Goal: Task Accomplishment & Management: Complete application form

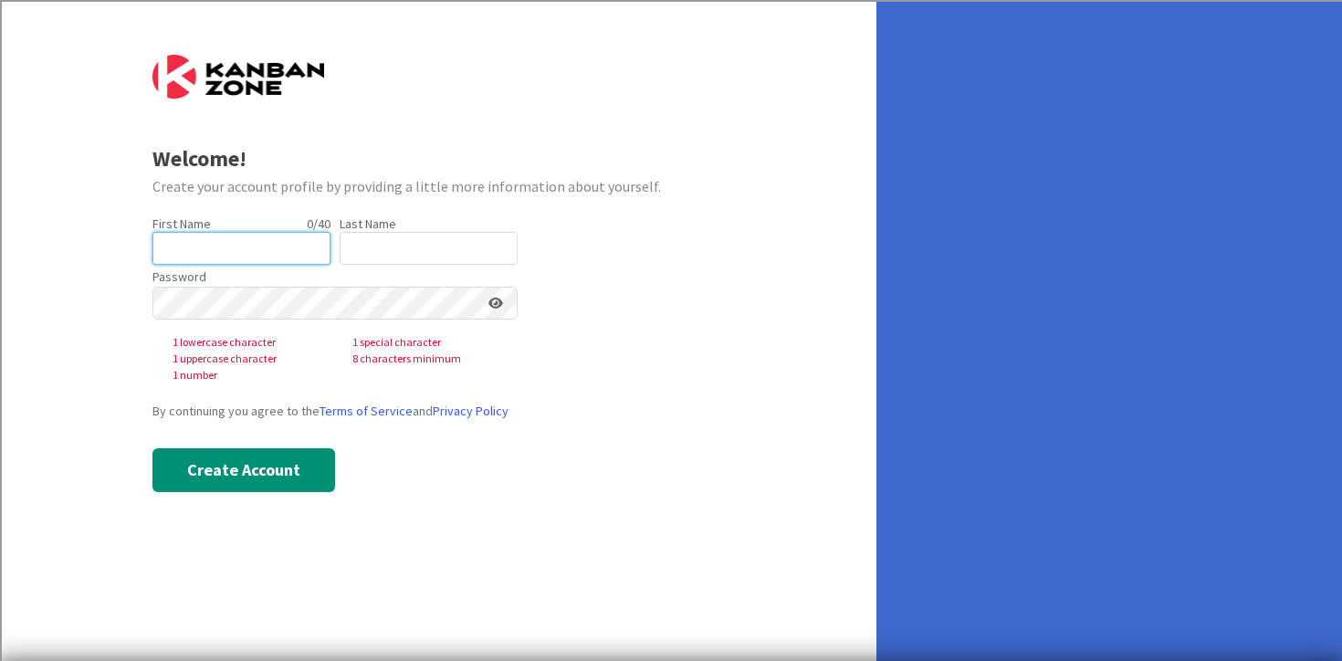
click at [261, 262] on input "text" at bounding box center [241, 248] width 178 height 33
type input "[PERSON_NAME]"
click at [381, 239] on input "text" at bounding box center [429, 248] width 178 height 33
type input "G"
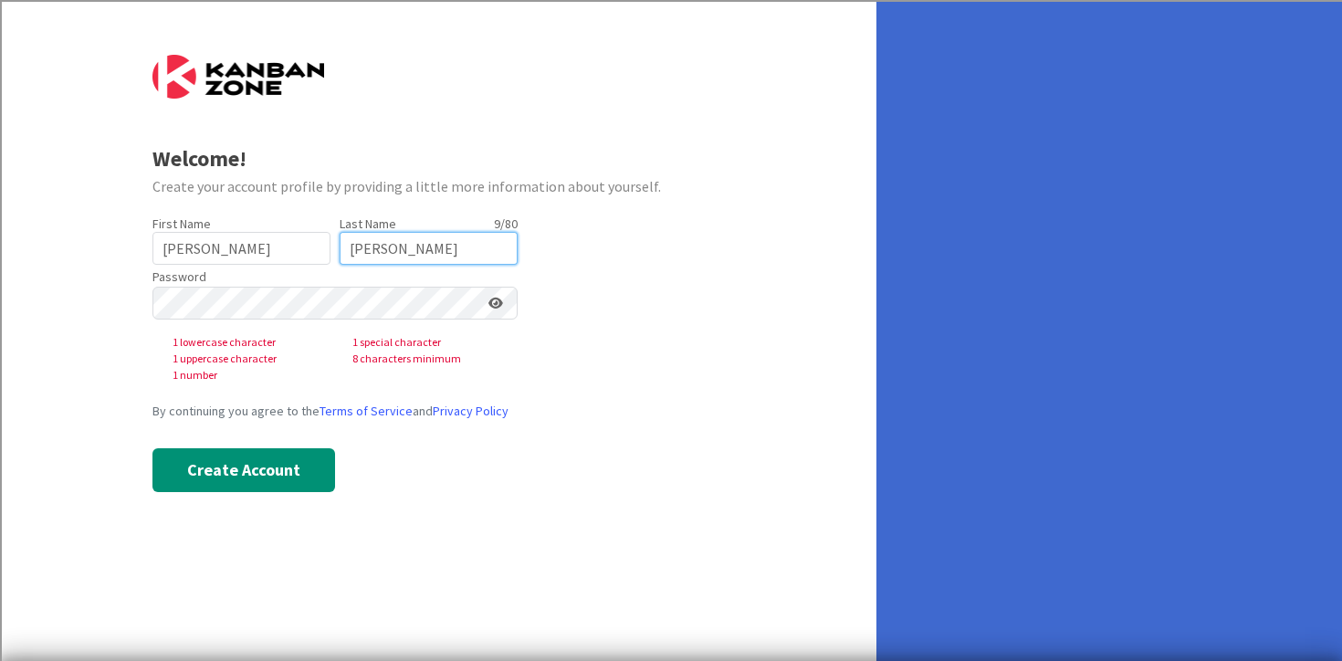
type input "[PERSON_NAME]"
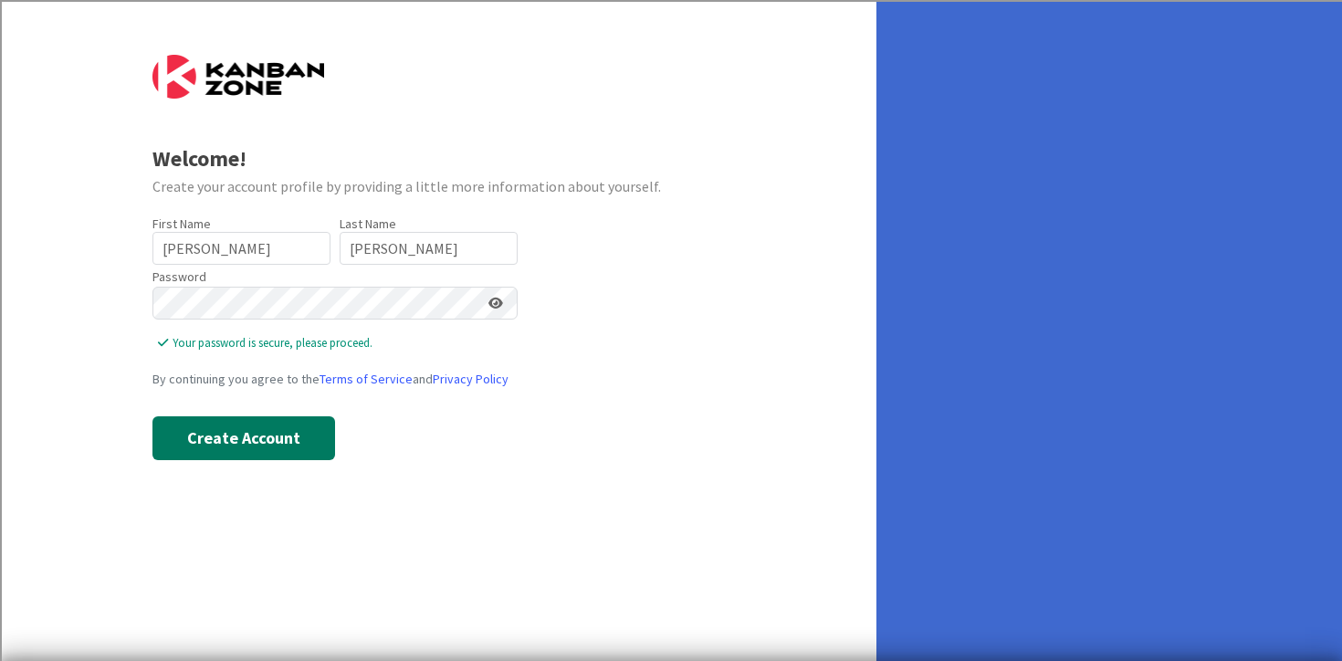
click at [270, 439] on button "Create Account" at bounding box center [243, 438] width 183 height 44
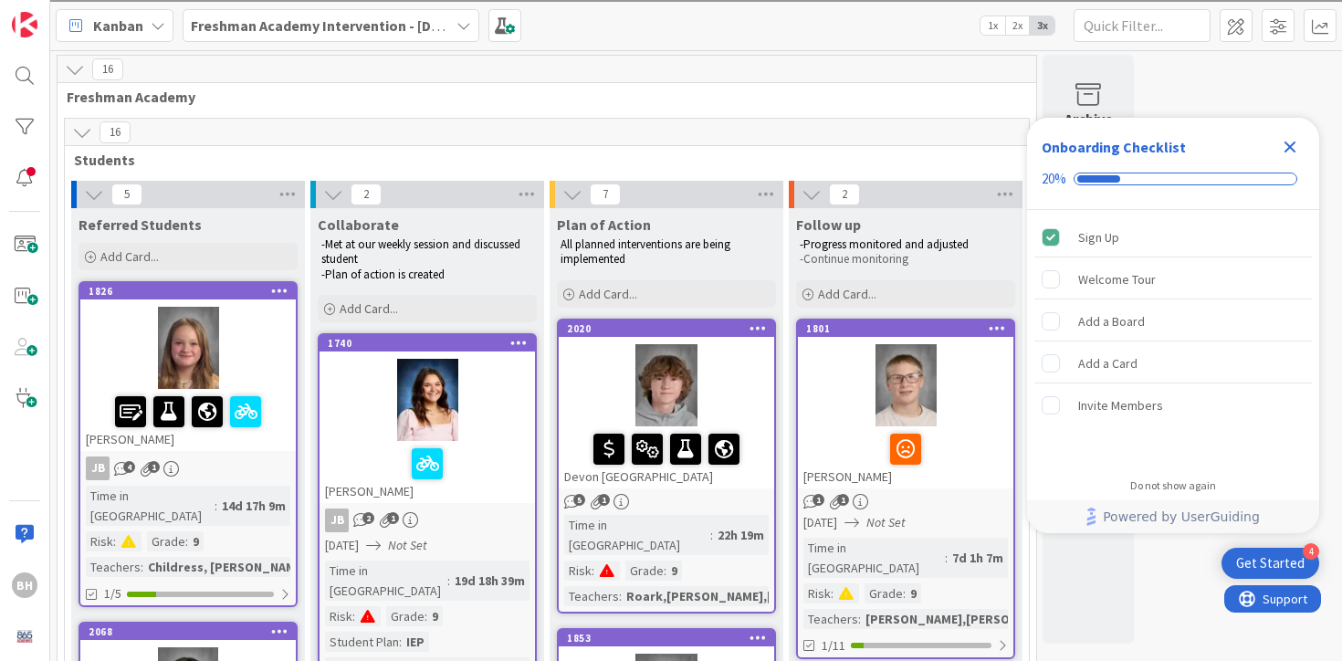
click at [1292, 142] on icon "Close Checklist" at bounding box center [1290, 147] width 12 height 12
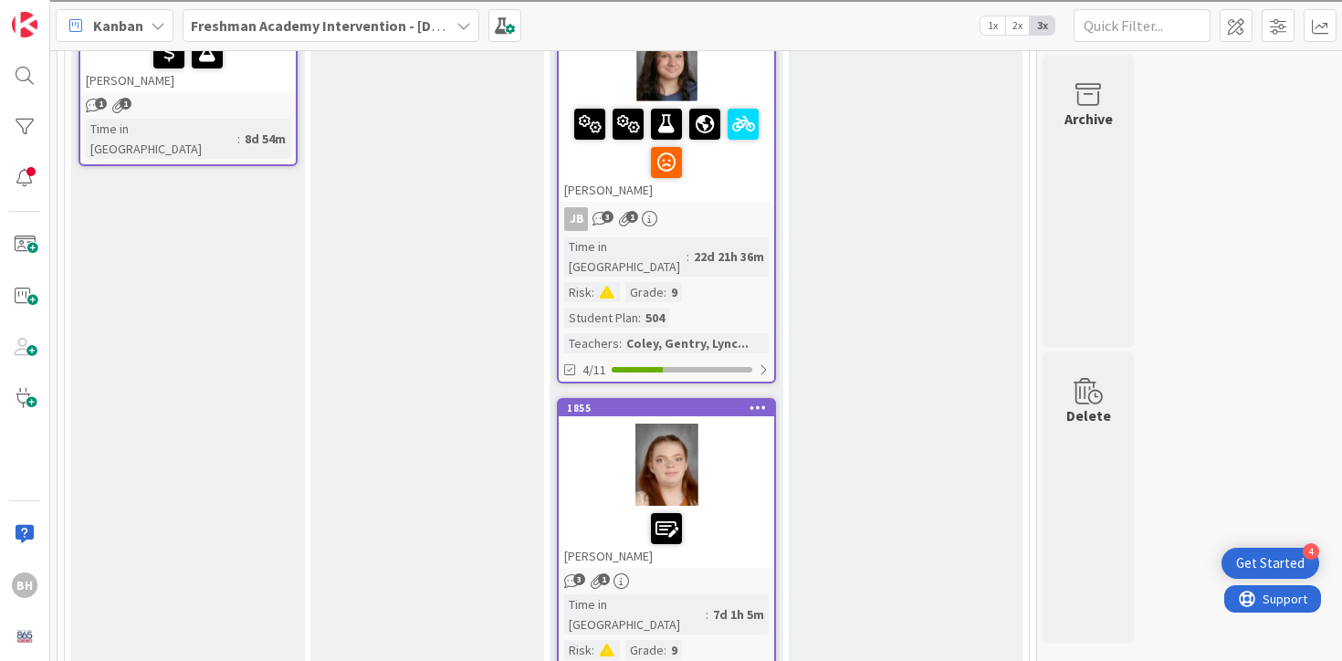
scroll to position [1683, 0]
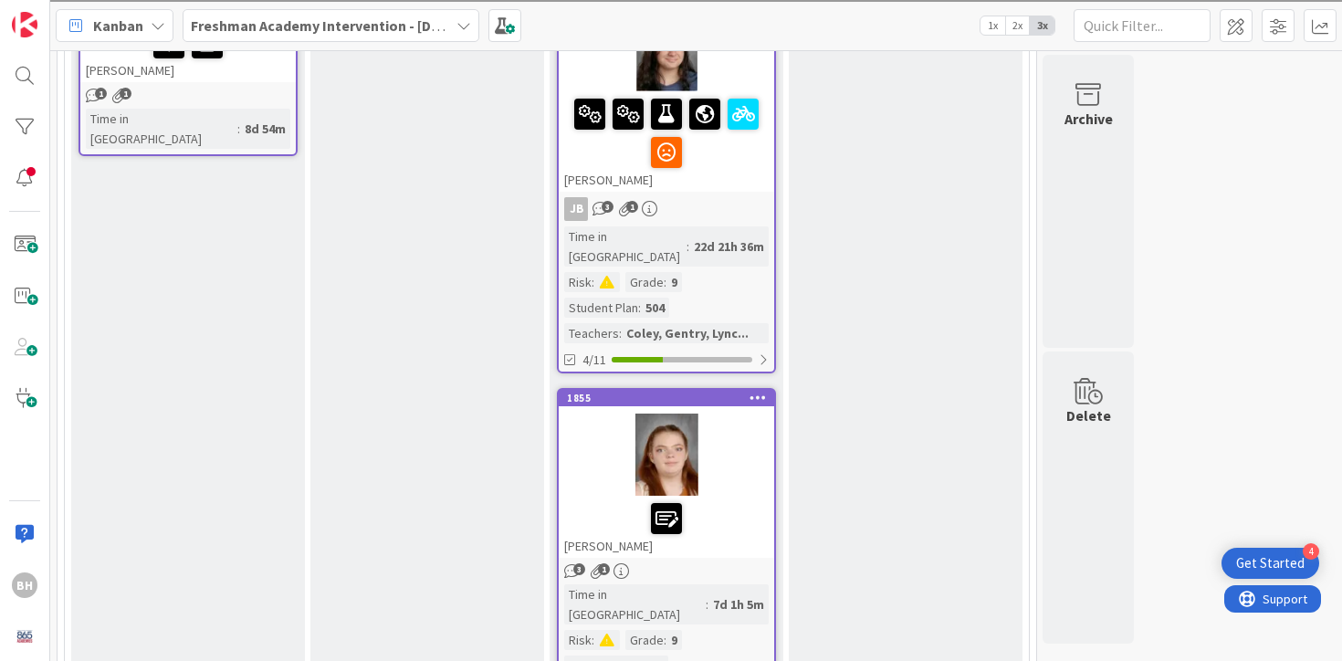
click at [317, 21] on b "Freshman Academy Intervention - [DATE]-[DATE]" at bounding box center [350, 25] width 318 height 18
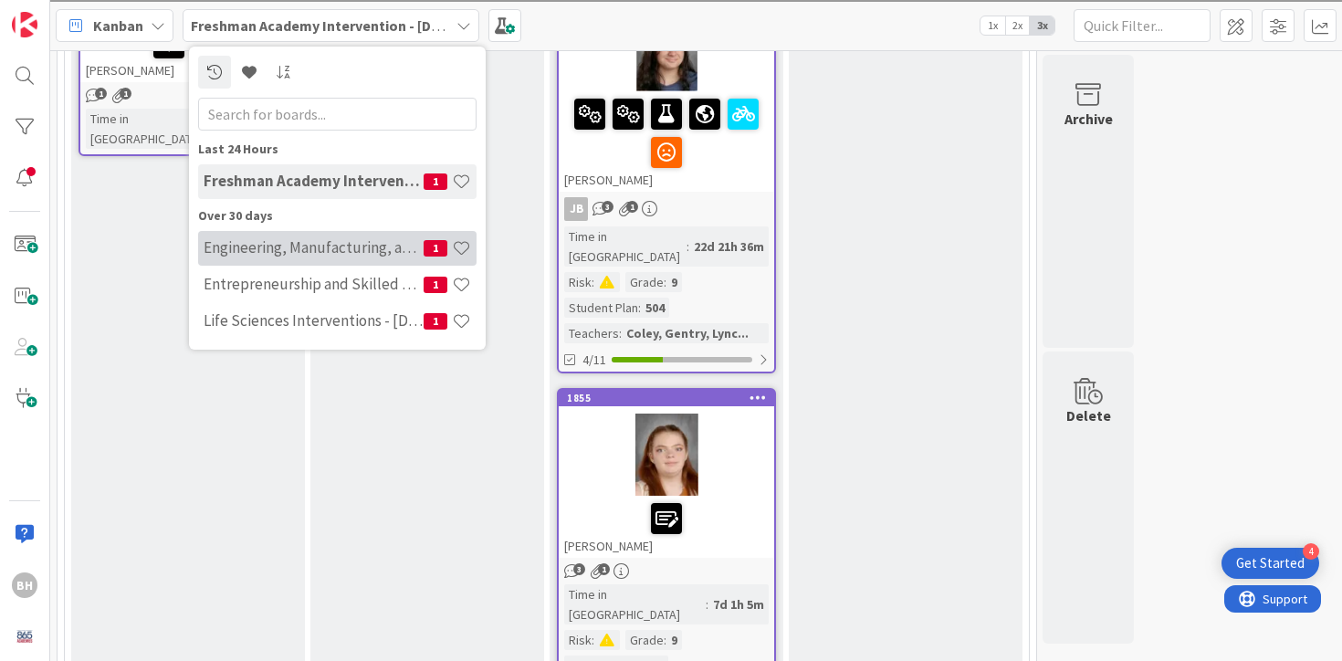
click at [350, 246] on h4 "Engineering, Manufacturing, and Transportation" at bounding box center [314, 247] width 220 height 18
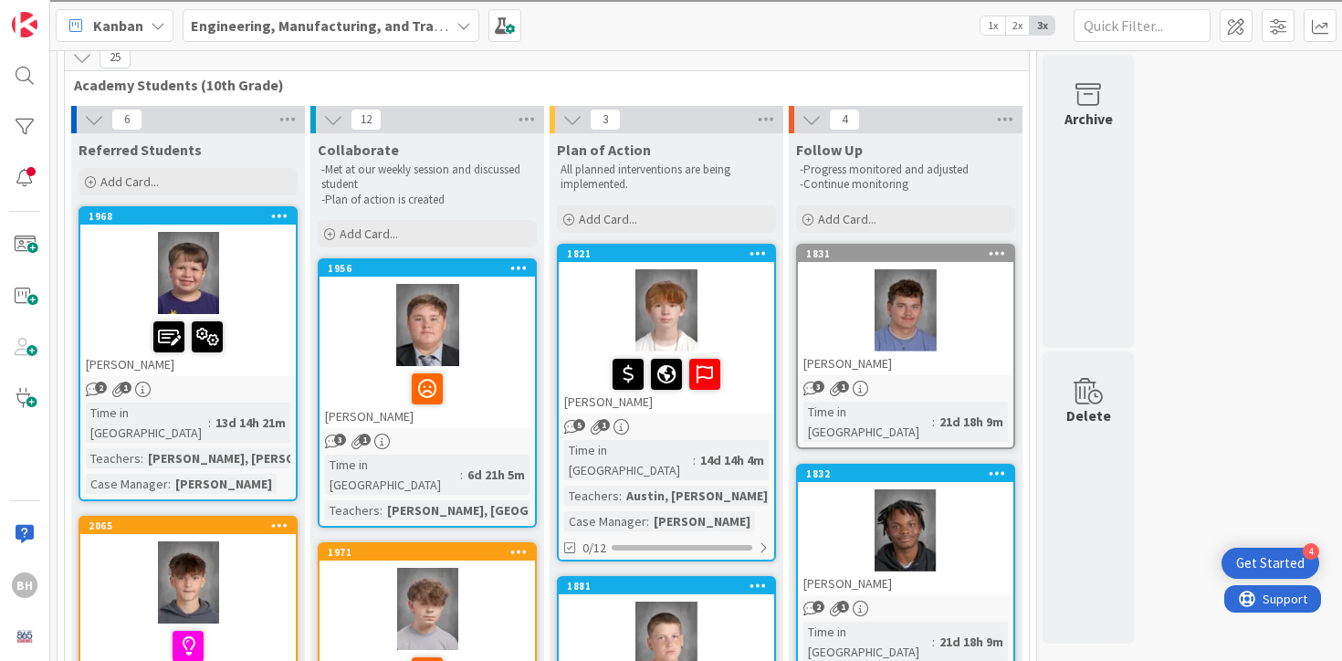
scroll to position [80, 0]
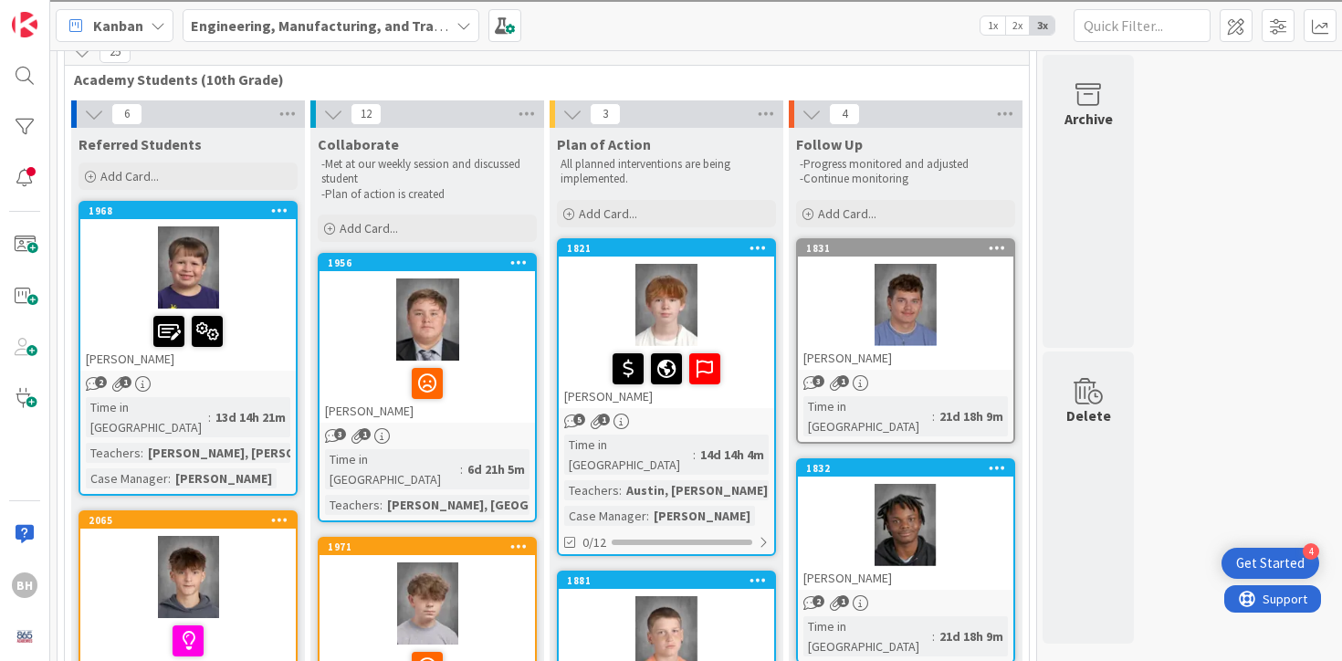
click at [480, 495] on div "[PERSON_NAME], [GEOGRAPHIC_DATA]..." at bounding box center [505, 505] width 246 height 20
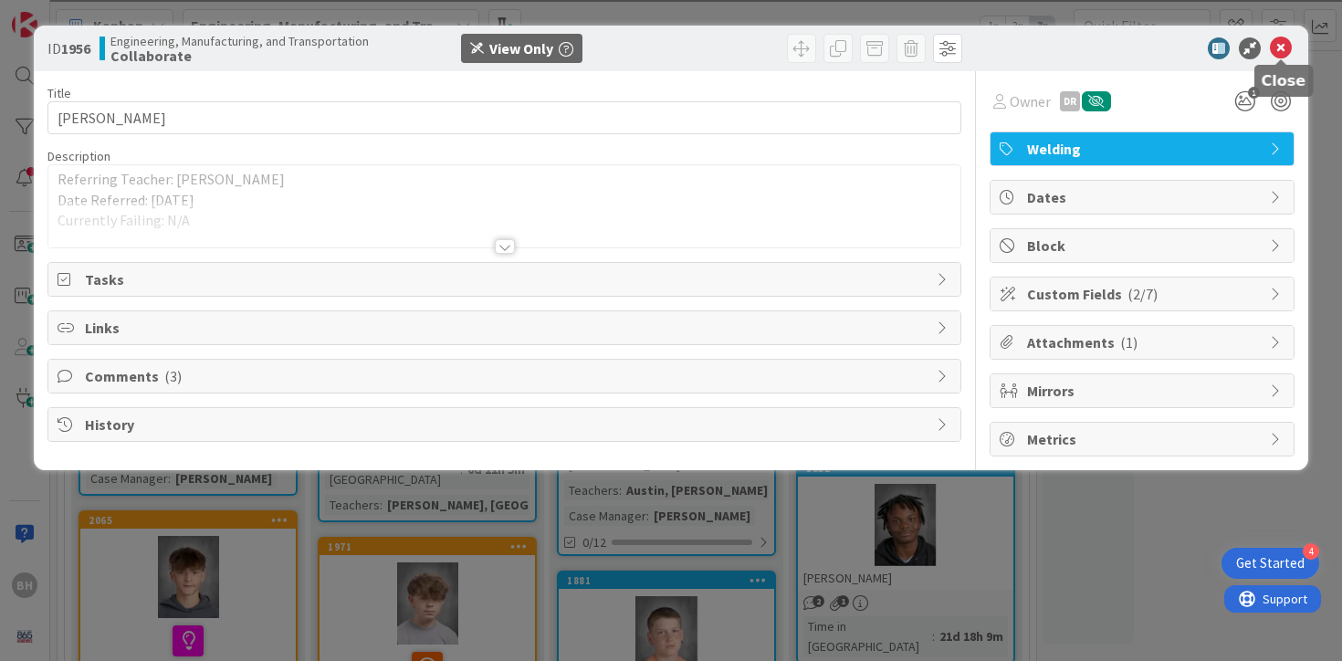
click at [1287, 46] on icon at bounding box center [1281, 48] width 22 height 22
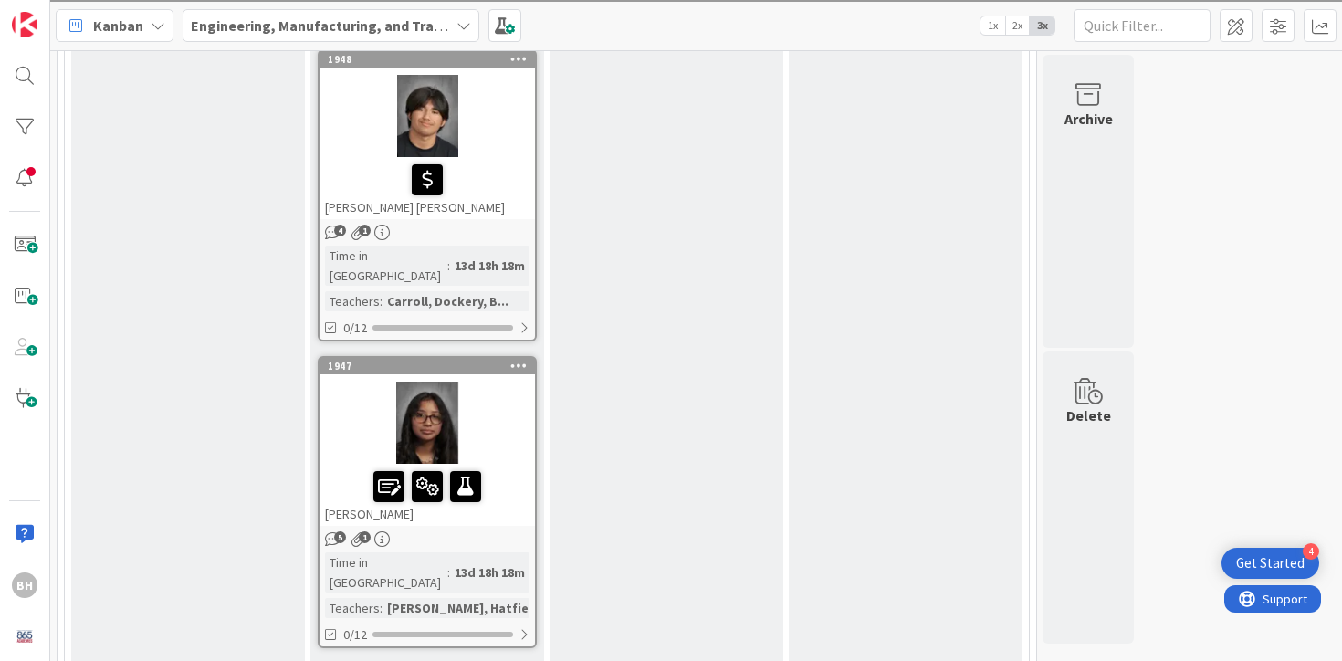
scroll to position [2604, 0]
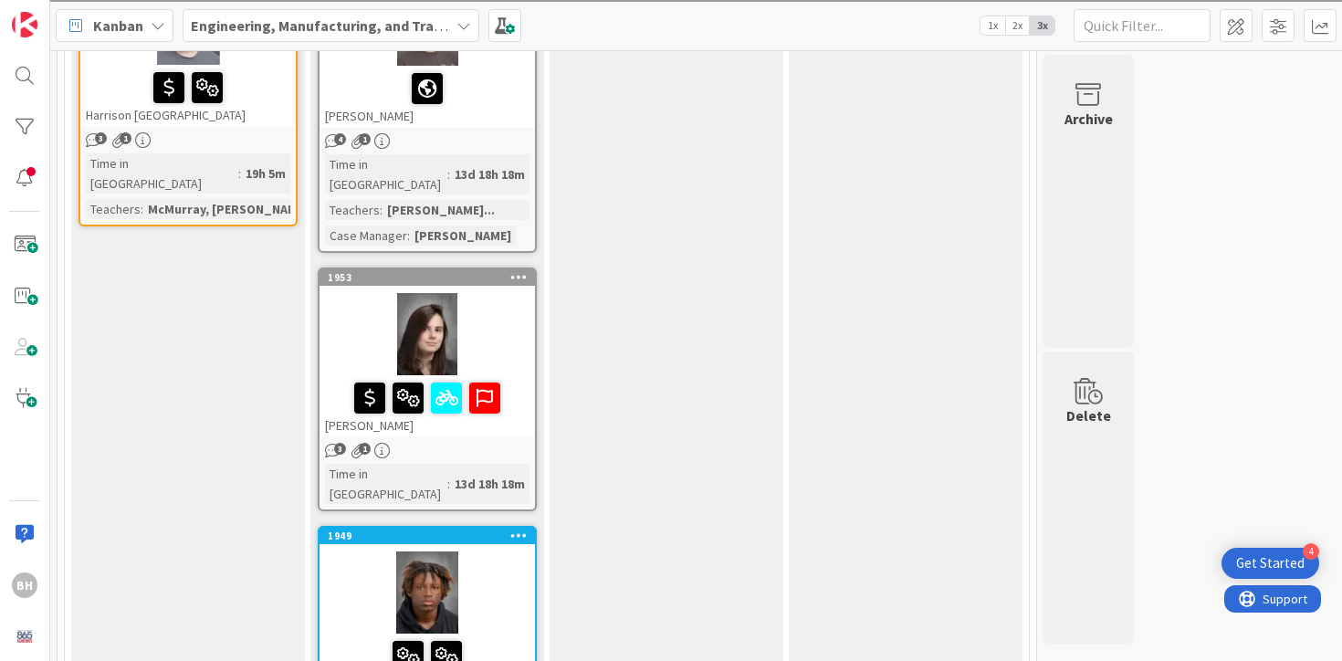
scroll to position [2140, 0]
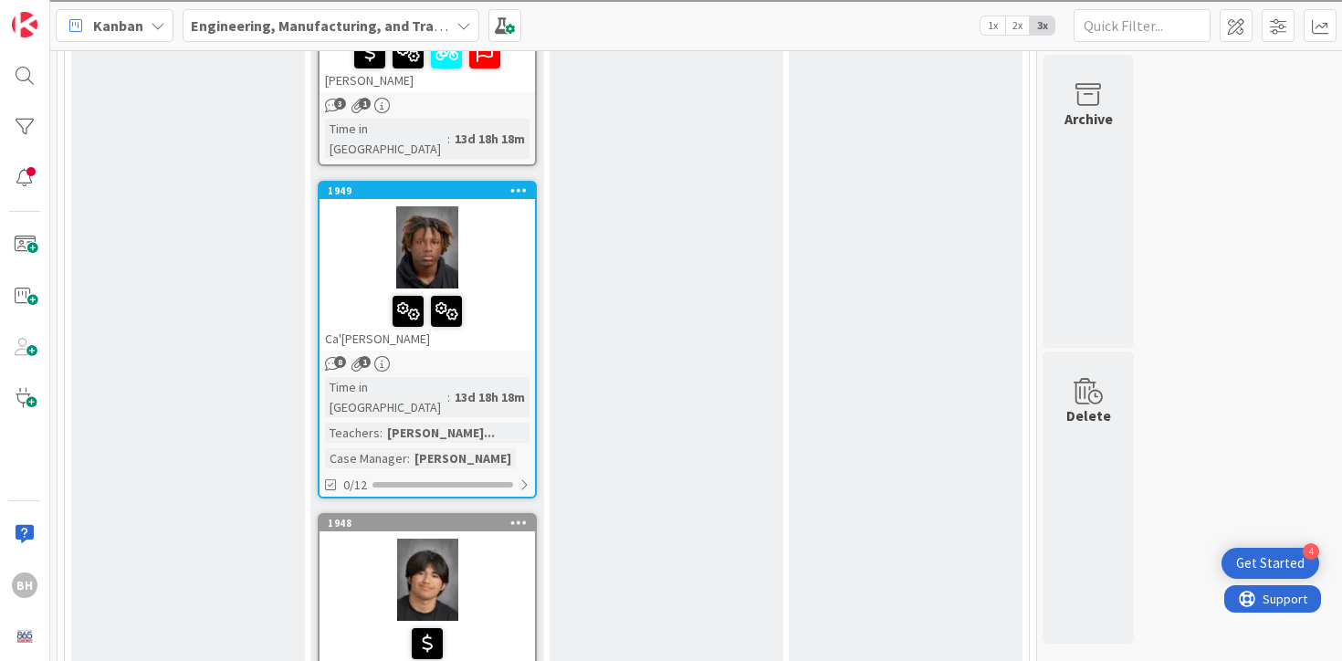
click at [392, 21] on b "Engineering, Manufacturing, and Transportation" at bounding box center [352, 25] width 323 height 18
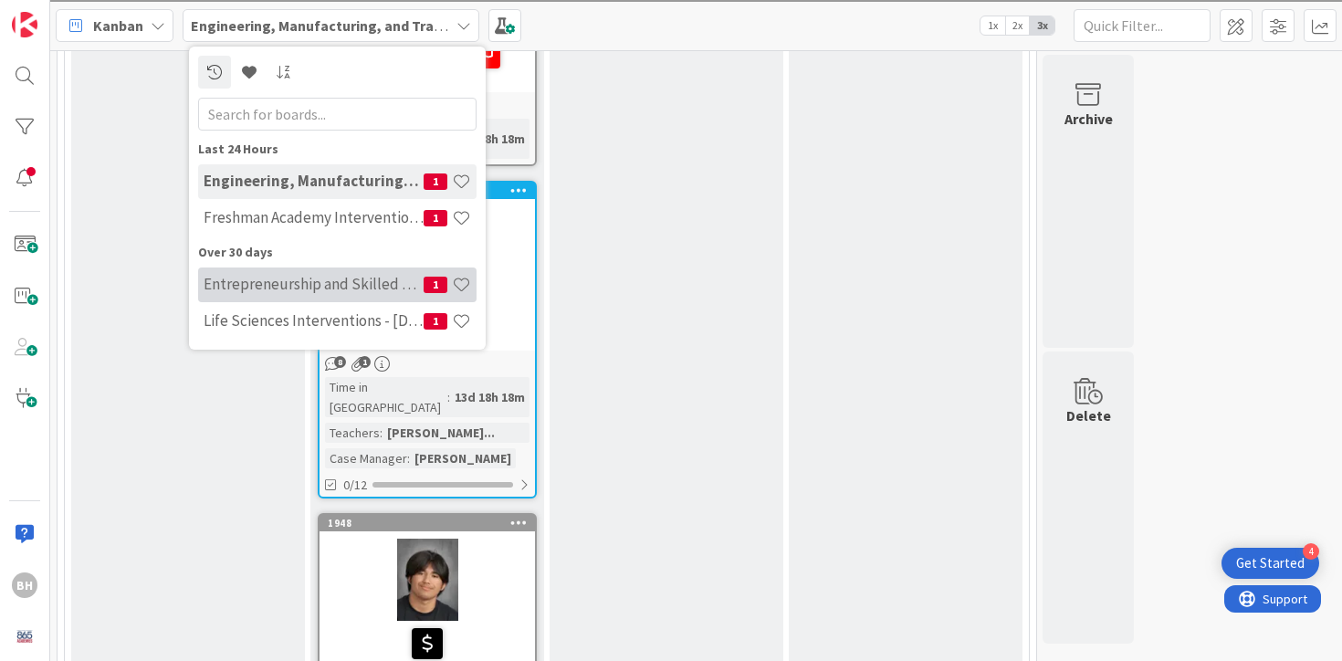
click at [340, 278] on h4 "Entrepreneurship and Skilled Services Interventions - [DATE]-[DATE]" at bounding box center [314, 284] width 220 height 18
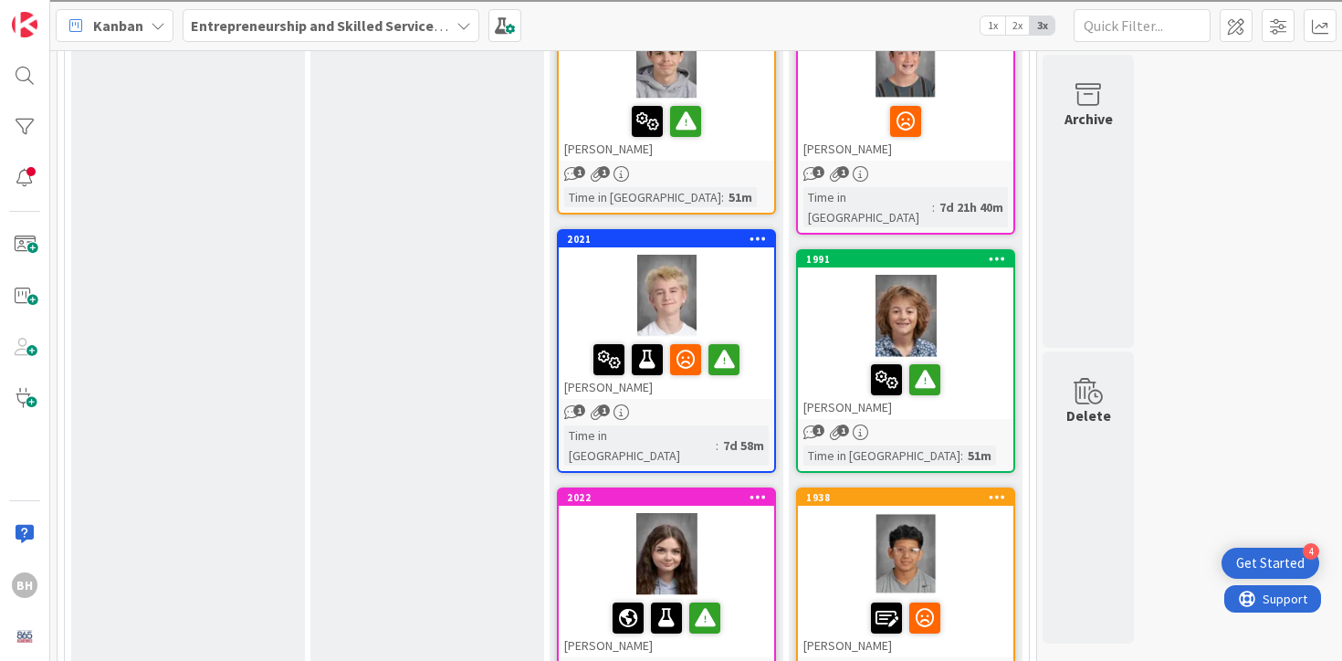
scroll to position [329, 0]
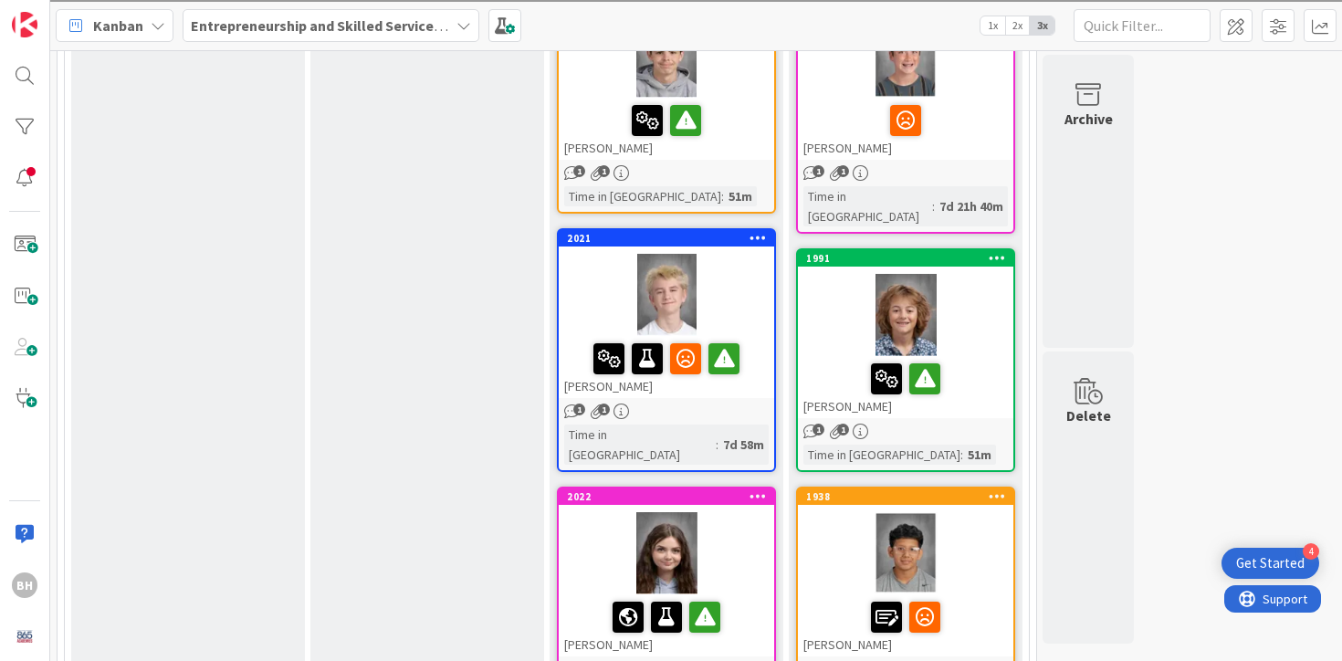
click at [683, 416] on div "1 1" at bounding box center [666, 411] width 215 height 16
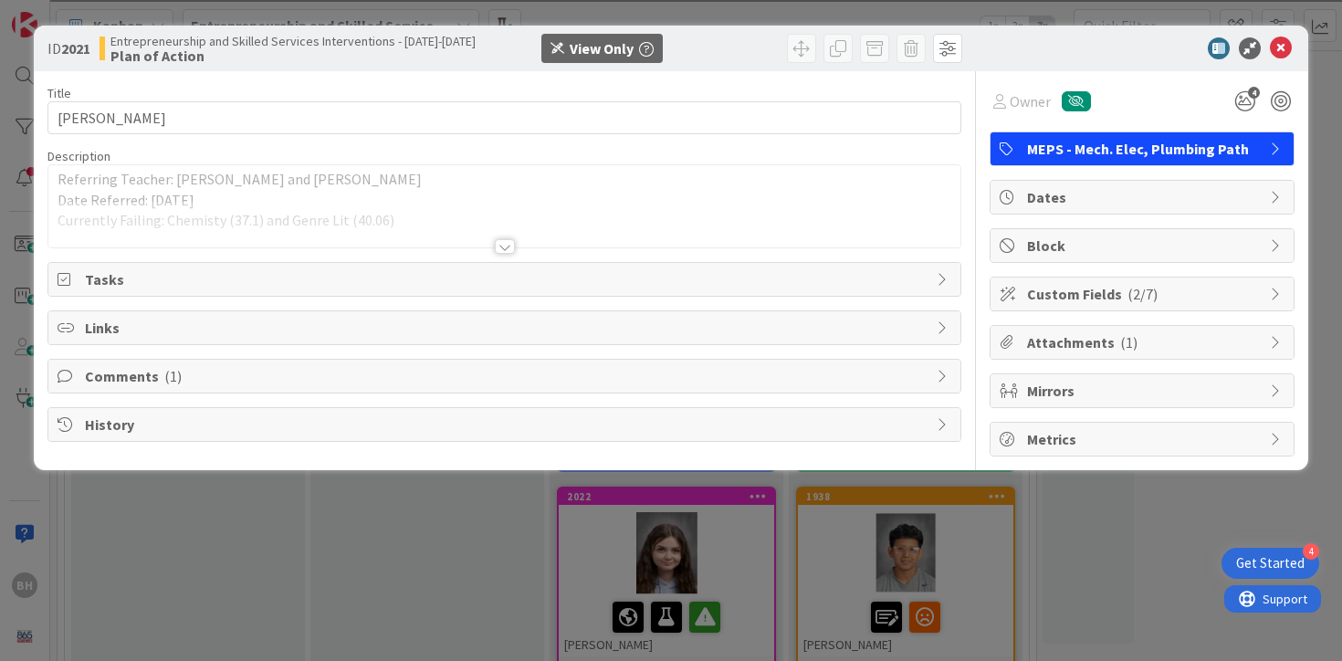
click at [440, 219] on div at bounding box center [504, 224] width 913 height 47
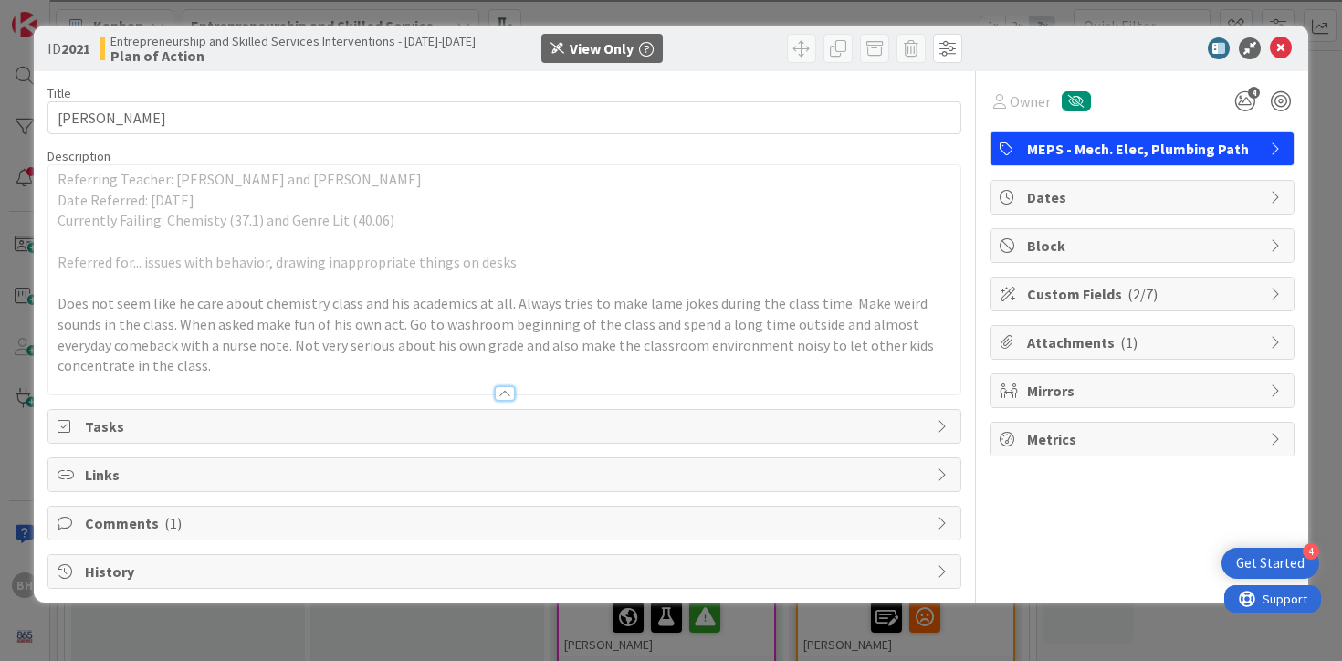
click at [152, 523] on span "Comments ( 1 )" at bounding box center [506, 523] width 843 height 22
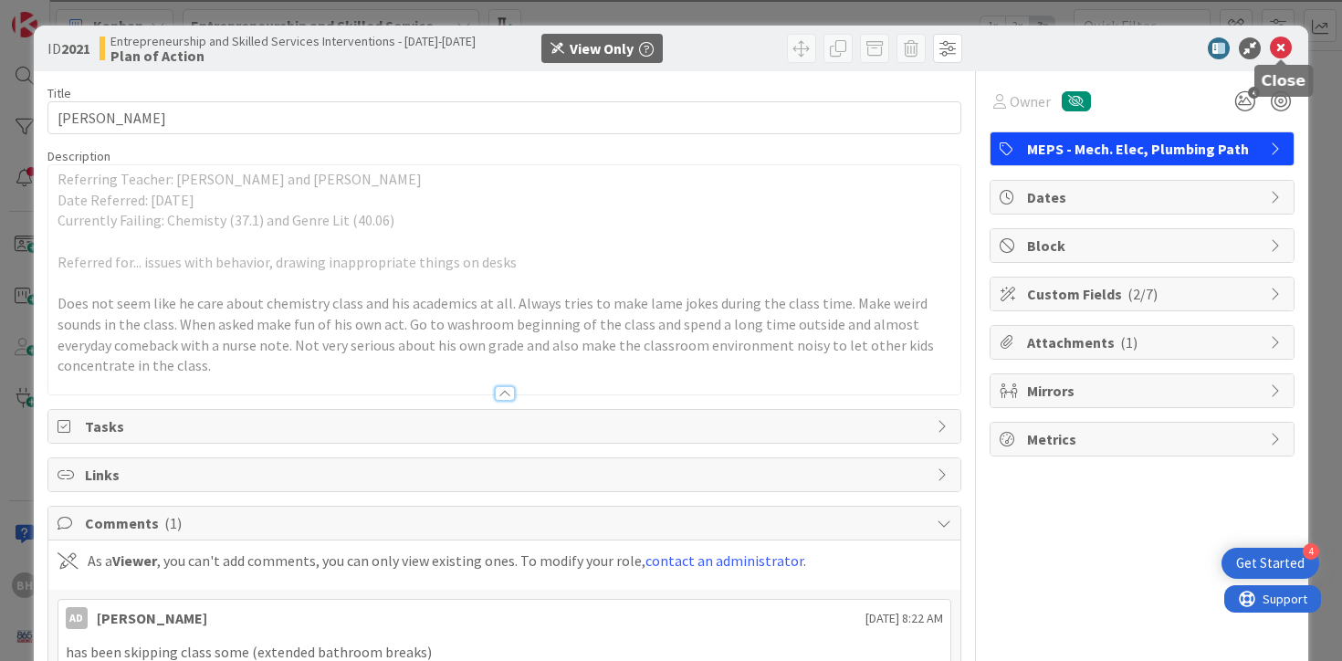
click at [1279, 48] on icon at bounding box center [1281, 48] width 22 height 22
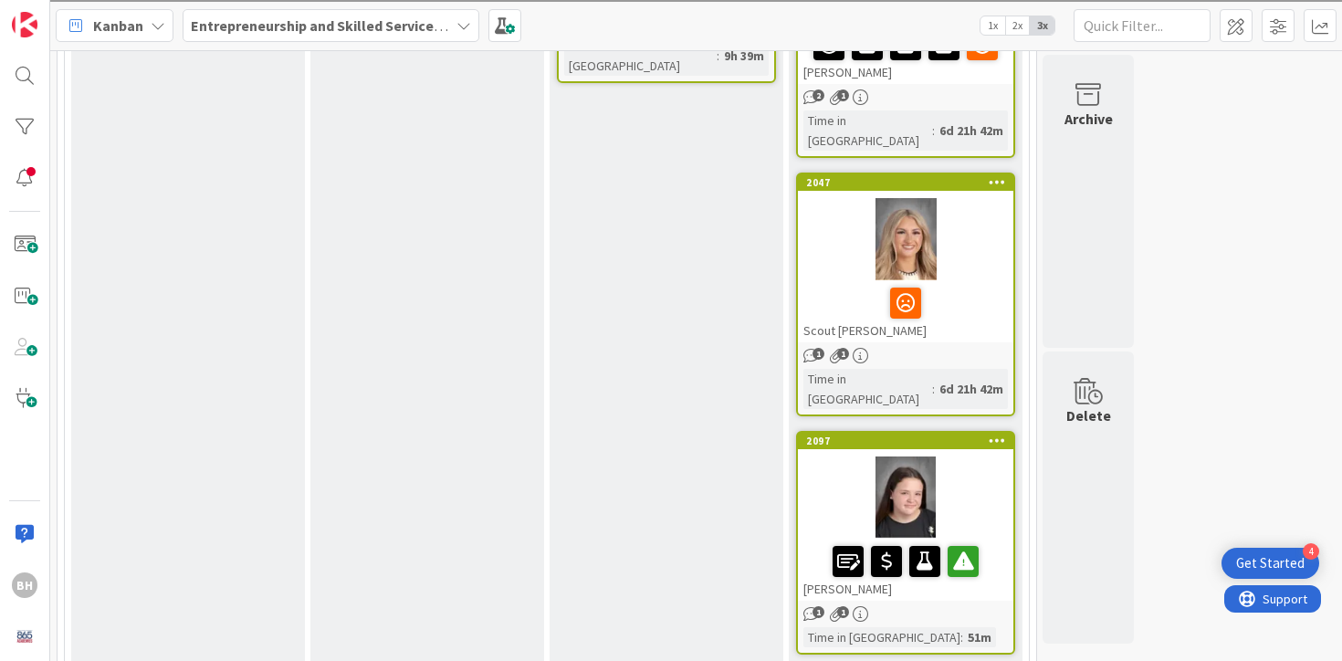
scroll to position [2421, 0]
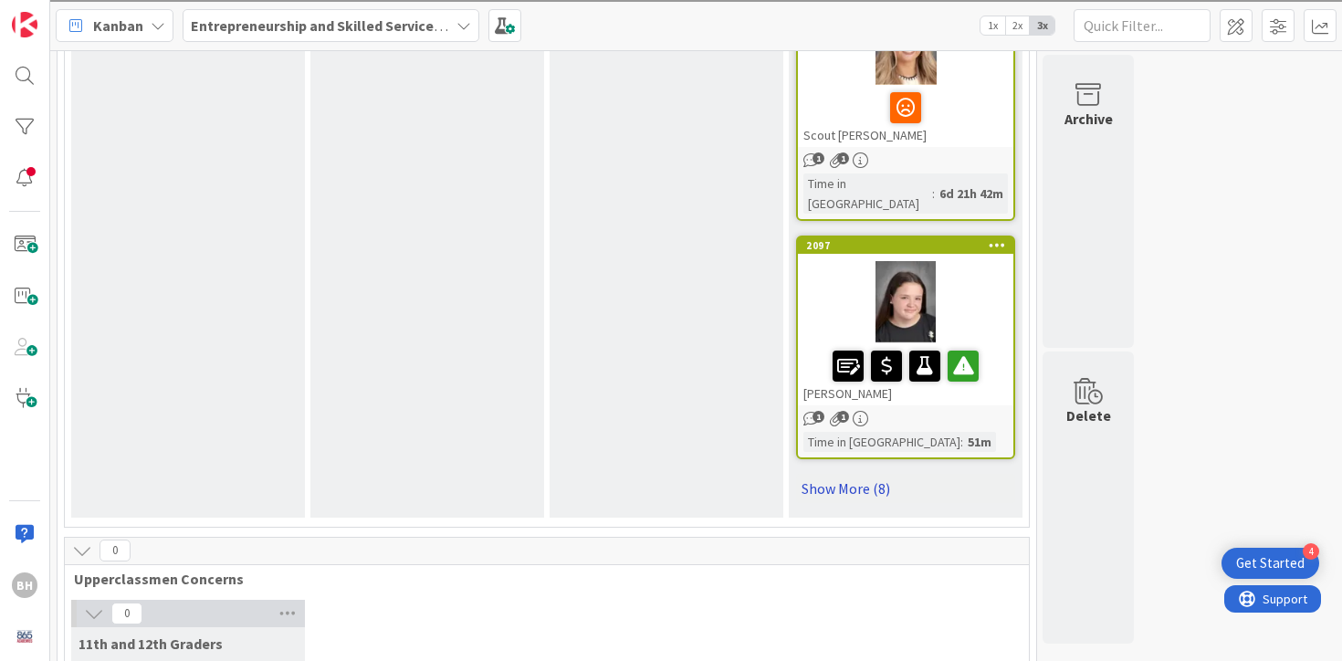
click at [855, 474] on link "Show More (8)" at bounding box center [905, 488] width 219 height 29
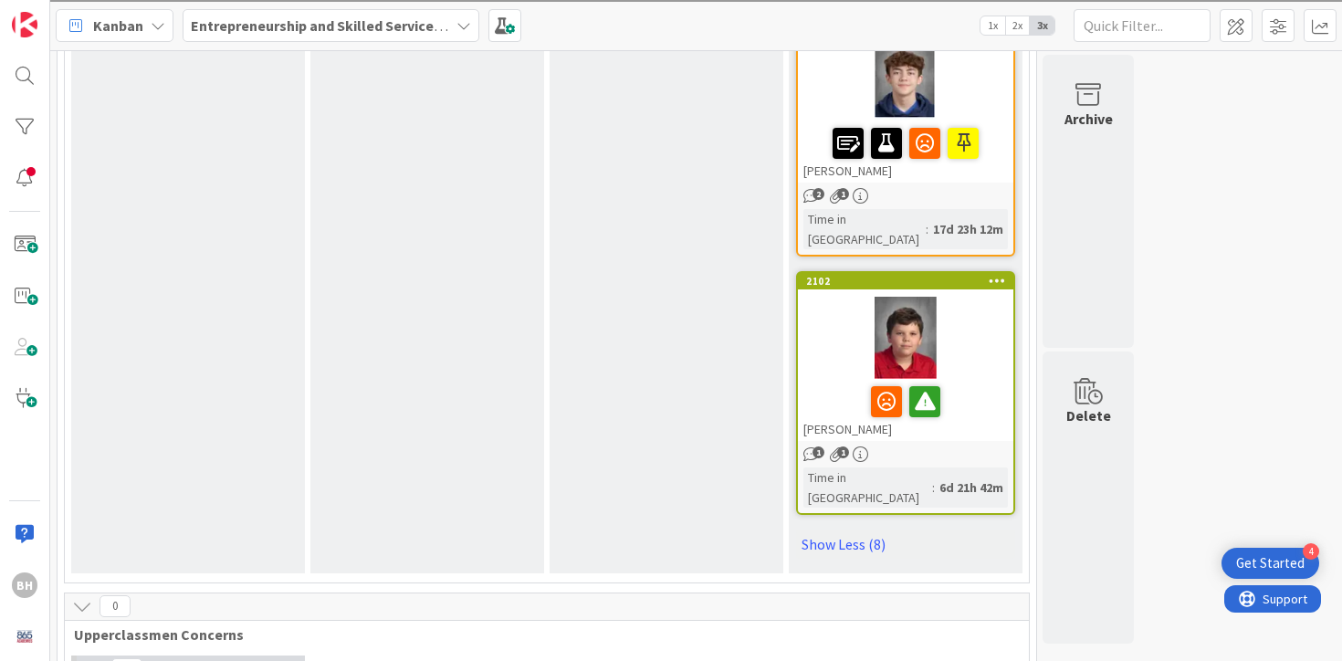
scroll to position [4365, 0]
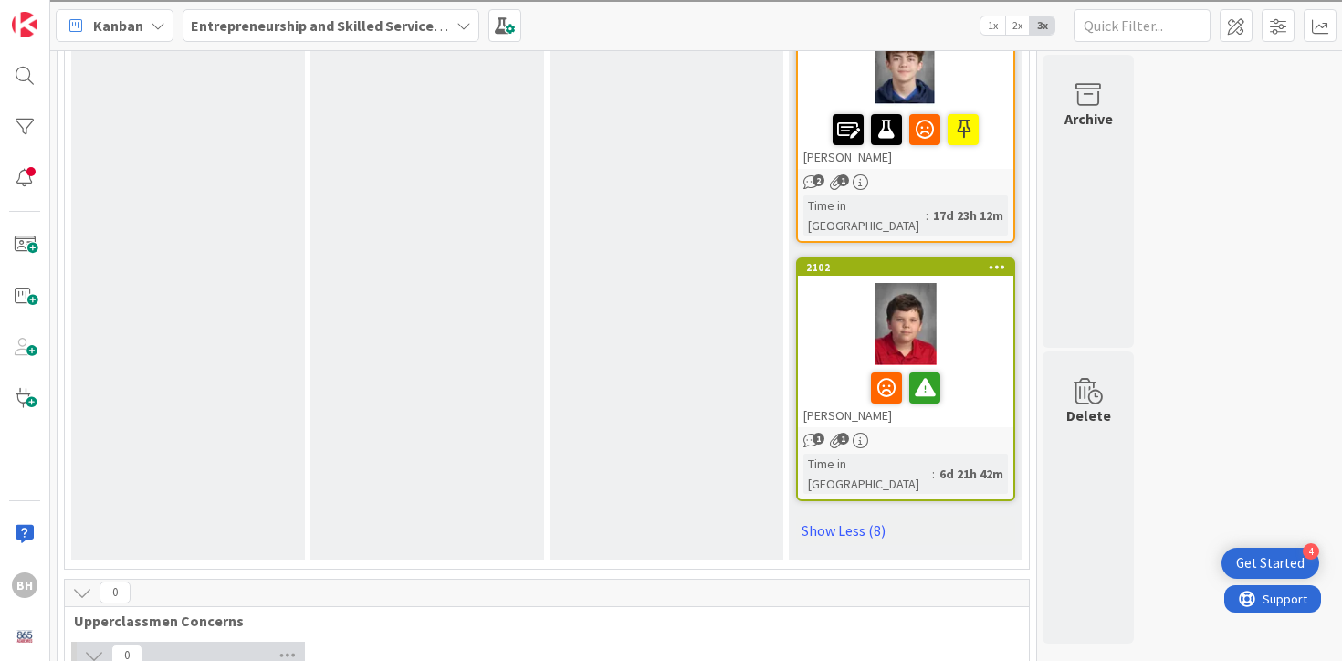
click at [273, 18] on b "Entrepreneurship and Skilled Services Interventions - [DATE]-[DATE]" at bounding box center [414, 25] width 446 height 18
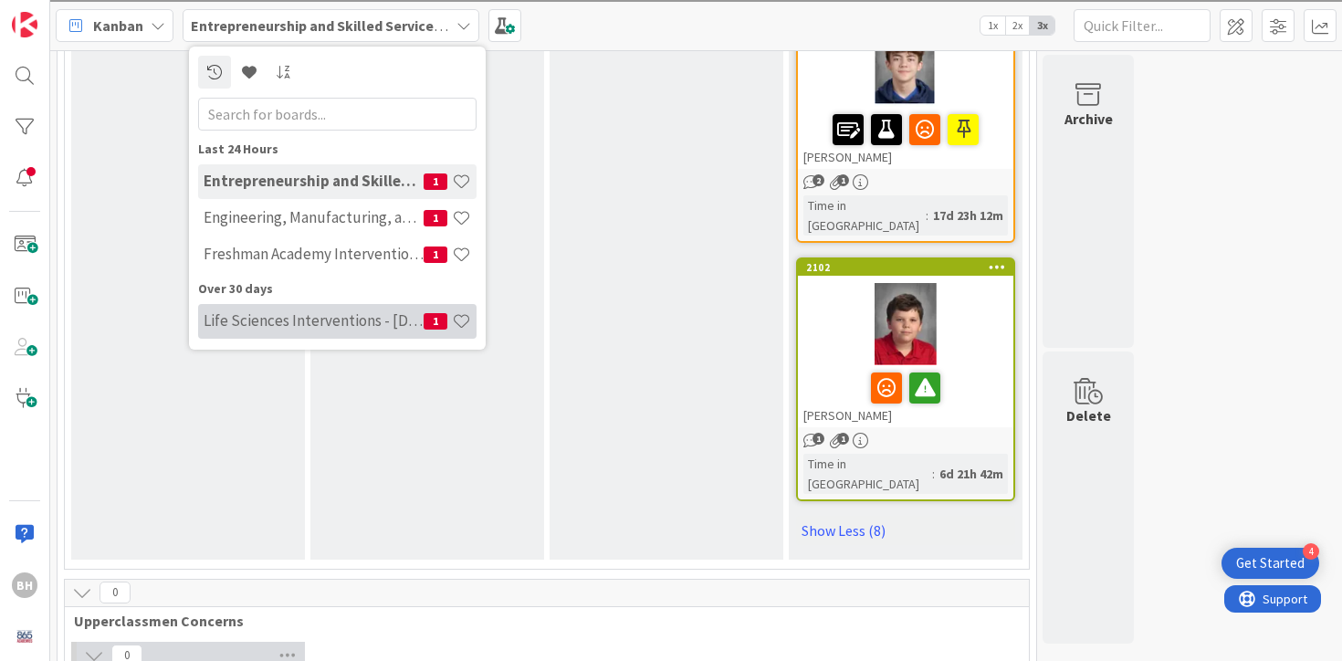
click at [330, 321] on h4 "Life Sciences Interventions - [DATE]-[DATE]" at bounding box center [314, 320] width 220 height 18
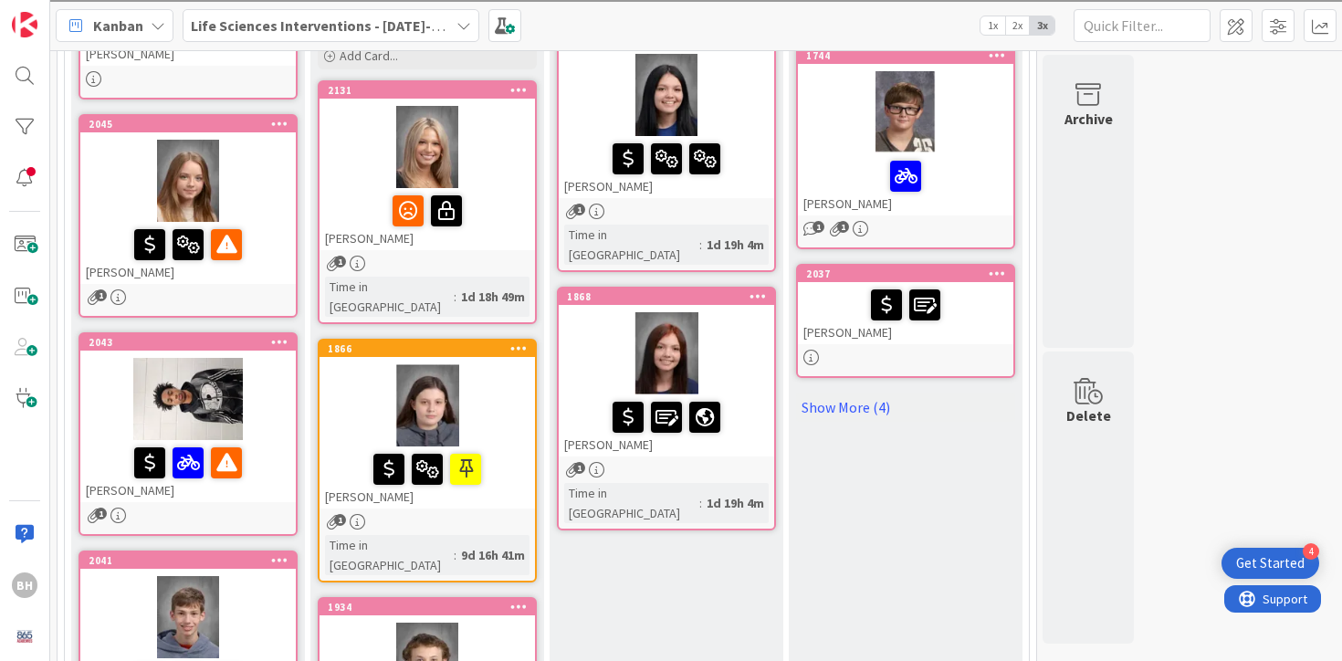
scroll to position [298, 0]
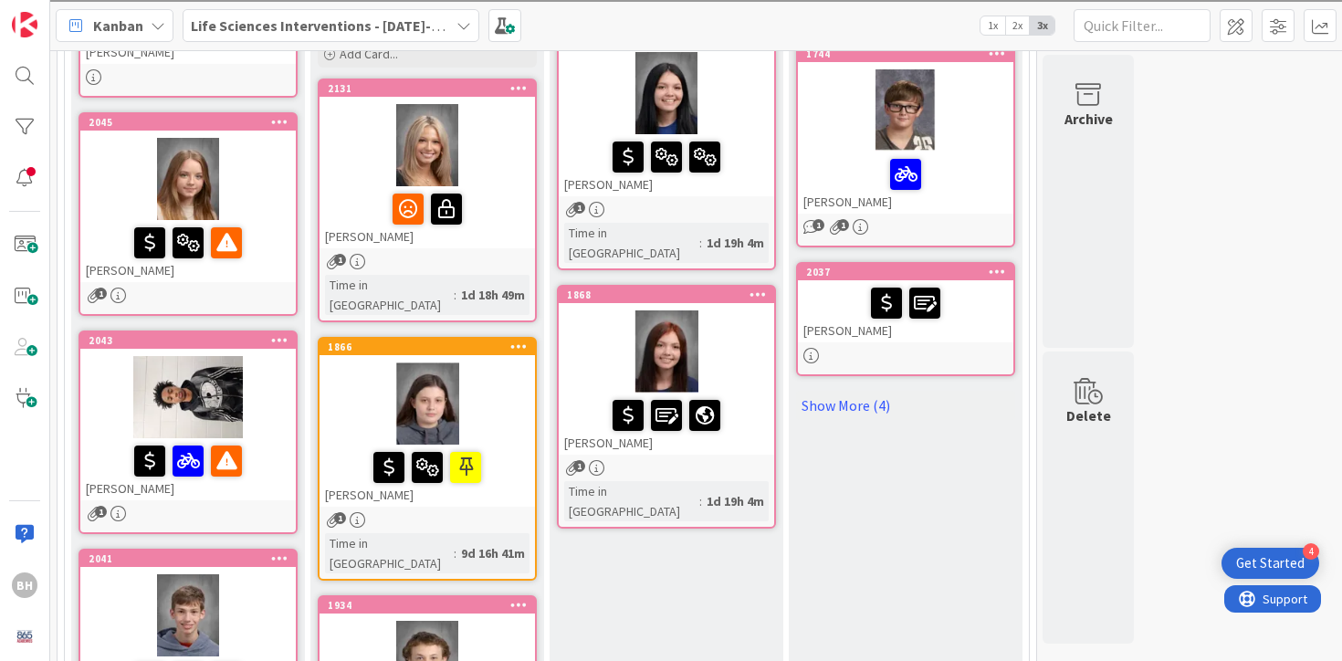
click at [634, 209] on div "1" at bounding box center [666, 210] width 215 height 16
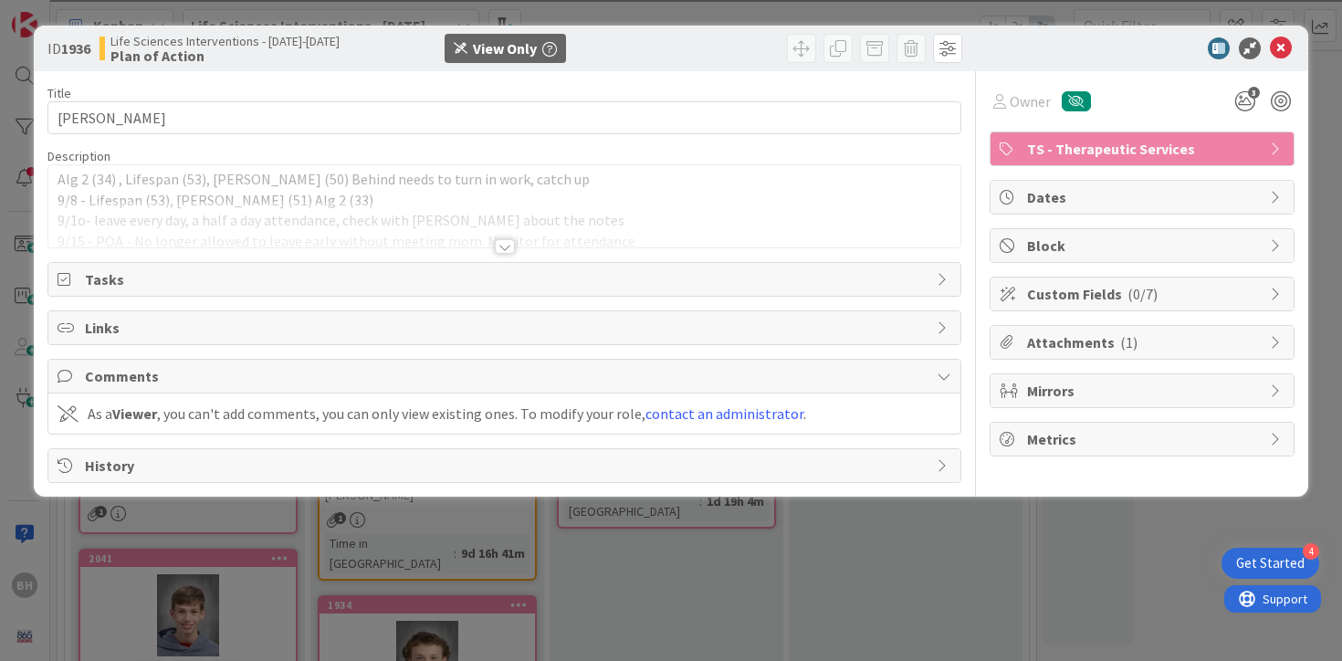
click at [501, 210] on div at bounding box center [504, 224] width 913 height 47
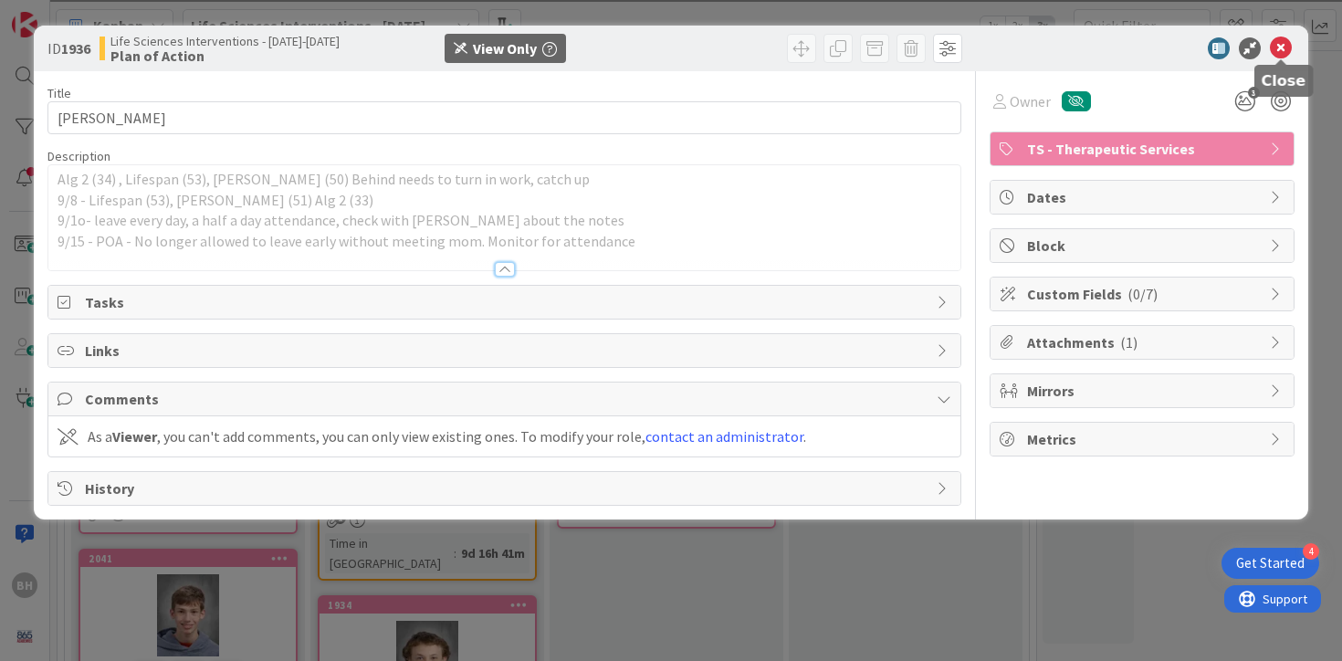
click at [1288, 45] on icon at bounding box center [1281, 48] width 22 height 22
